Goal: Find specific page/section: Find specific page/section

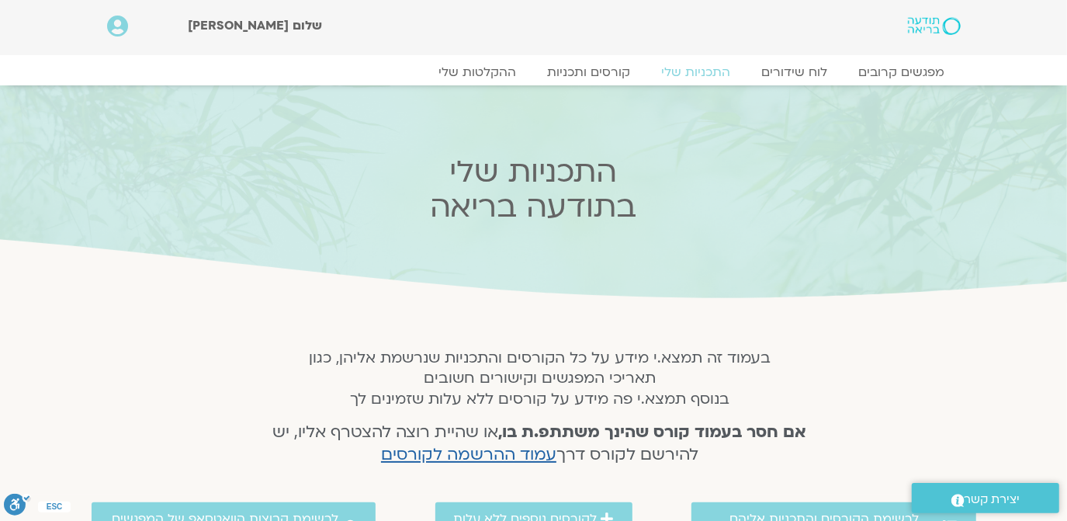
drag, startPoint x: 894, startPoint y: 150, endPoint x: 985, endPoint y: 196, distance: 102.7
click at [912, 154] on section "התכניות שלי בתודעה בריאה" at bounding box center [533, 193] width 1067 height 216
click at [891, 63] on link "מפגשים קרובים" at bounding box center [901, 72] width 140 height 19
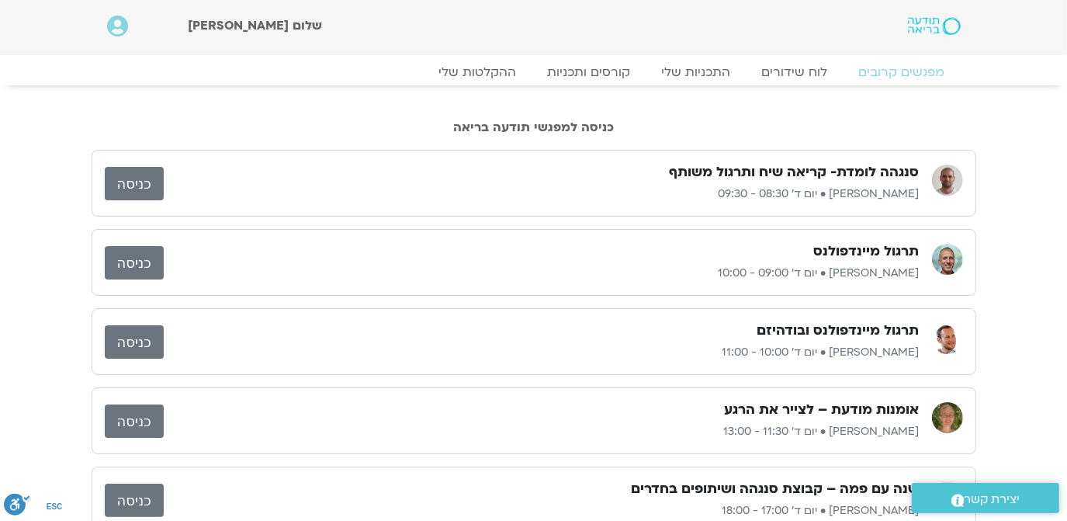
click at [132, 341] on link "כניסה" at bounding box center [134, 341] width 59 height 33
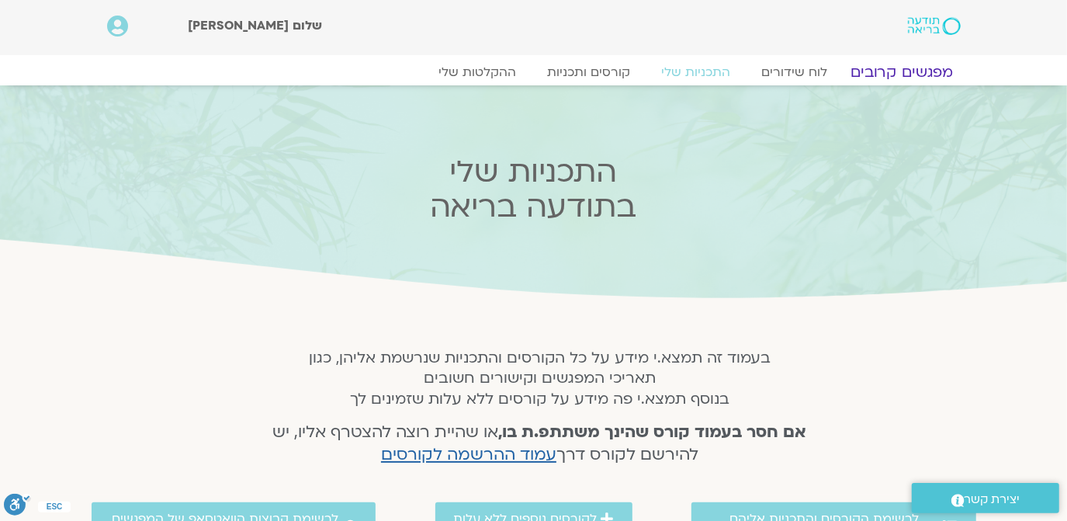
click at [891, 71] on link "מפגשים קרובים" at bounding box center [901, 72] width 140 height 19
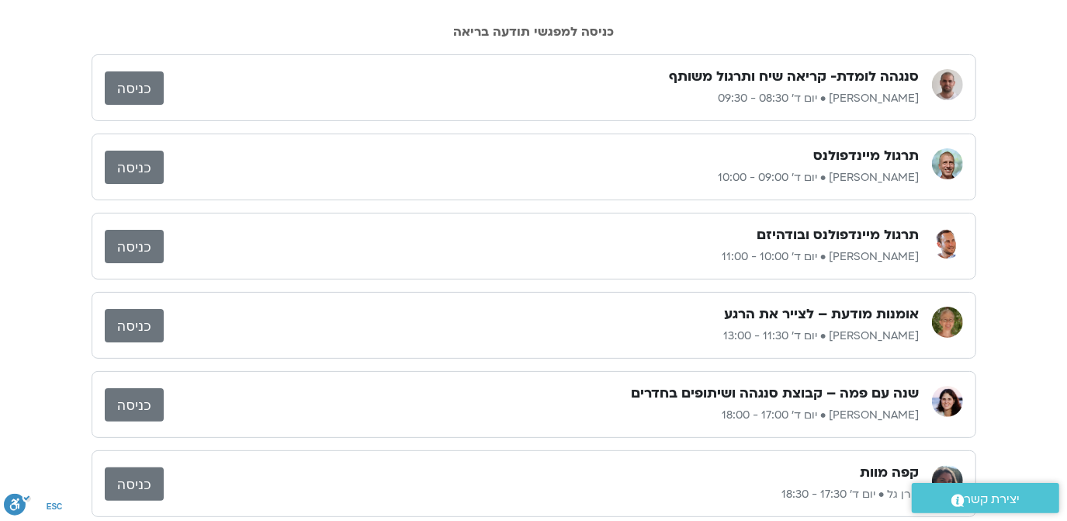
scroll to position [94, 0]
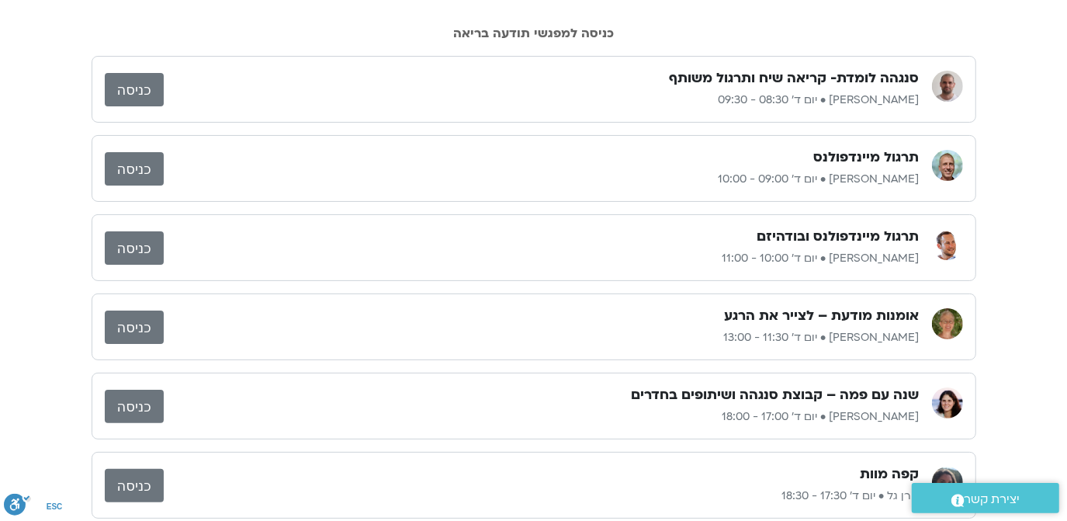
click at [132, 168] on link "כניסה" at bounding box center [134, 168] width 59 height 33
